Goal: Information Seeking & Learning: Learn about a topic

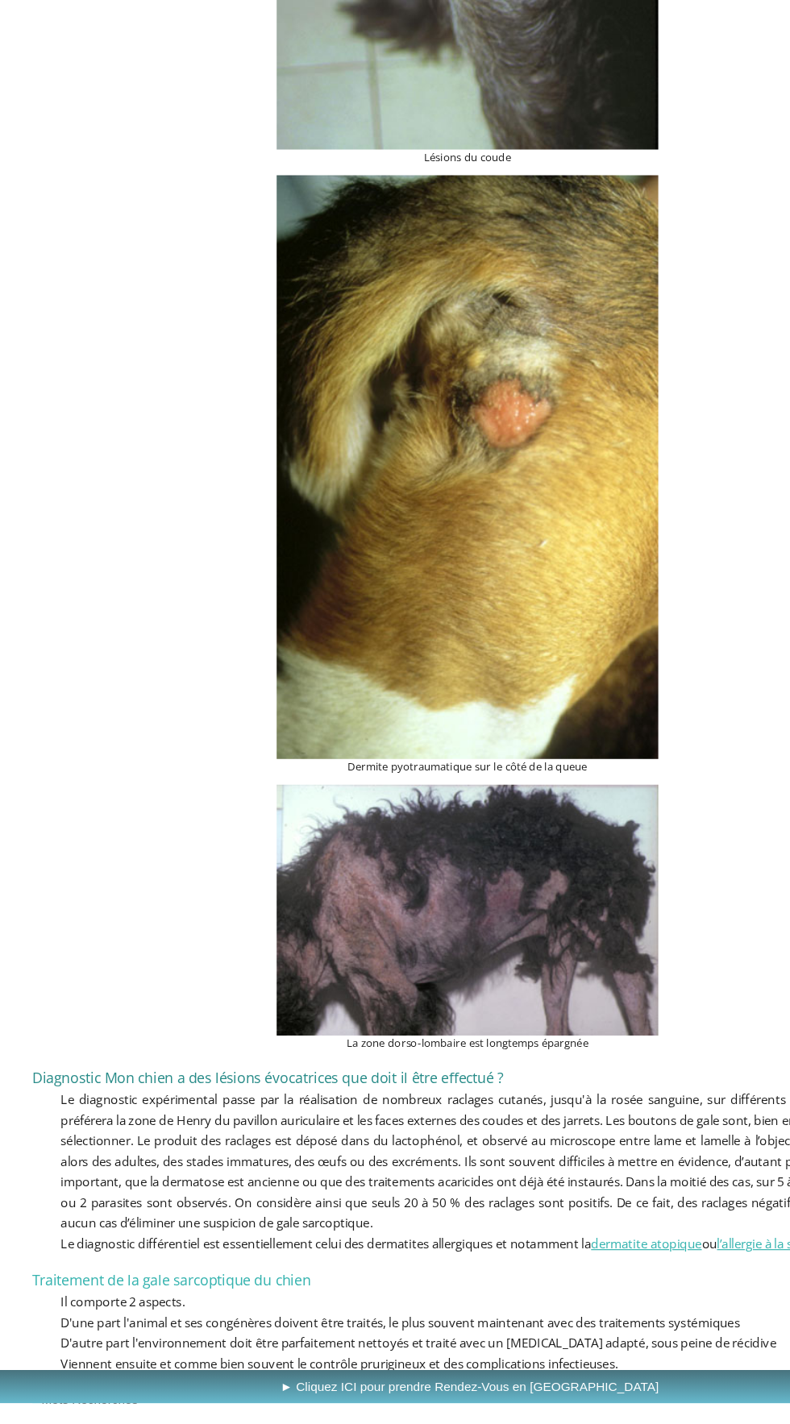
scroll to position [4107, 0]
